Goal: Task Accomplishment & Management: Manage account settings

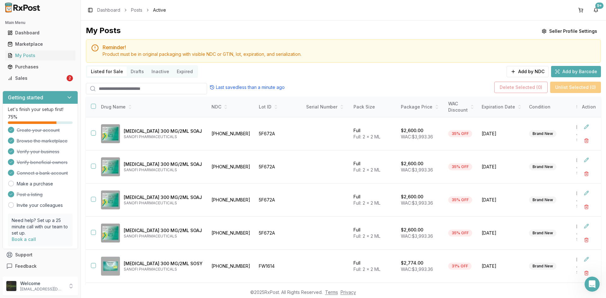
scroll to position [160, 0]
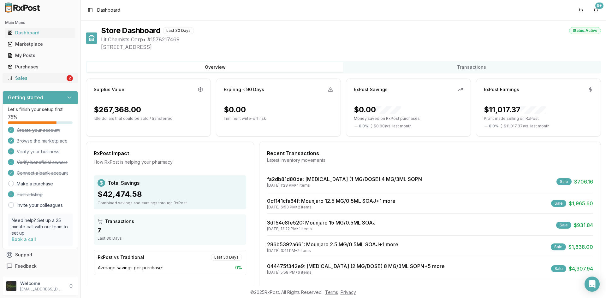
click at [45, 79] on div "Sales" at bounding box center [37, 78] width 58 height 6
click at [22, 76] on div "Sales" at bounding box center [37, 78] width 58 height 6
click at [24, 73] on ul "Dashboard Marketplace My Posts Purchases Sales 2" at bounding box center [40, 56] width 75 height 56
click at [30, 84] on div "Main Menu Dashboard Marketplace My Posts Purchases Sales 2" at bounding box center [40, 50] width 80 height 71
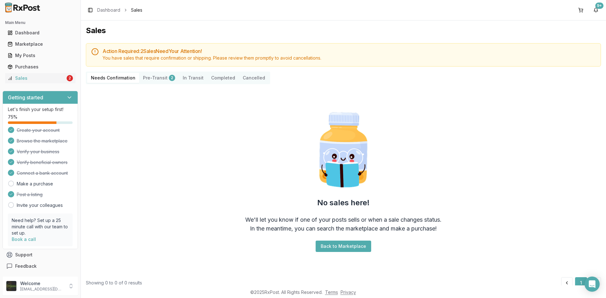
click at [158, 77] on button "Pre-Transit 2" at bounding box center [159, 78] width 40 height 10
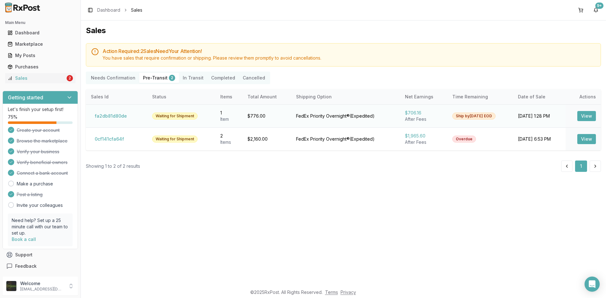
click at [592, 116] on button "View" at bounding box center [586, 116] width 19 height 10
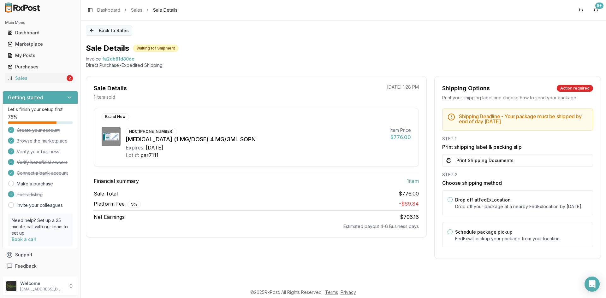
click at [94, 32] on button "Back to Sales" at bounding box center [109, 31] width 46 height 10
